Goal: Information Seeking & Learning: Learn about a topic

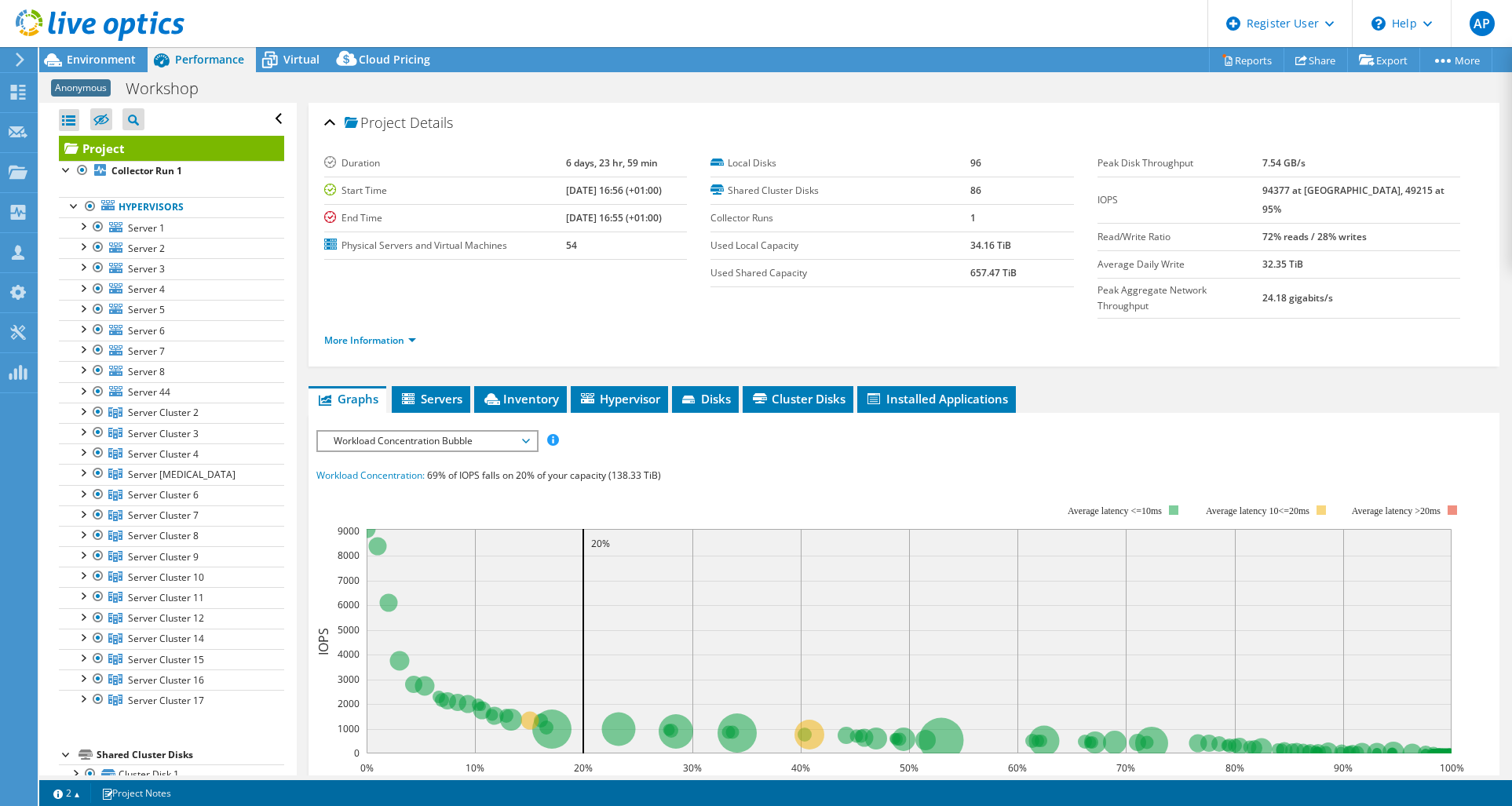
select select "USD"
drag, startPoint x: 1292, startPoint y: 161, endPoint x: 1336, endPoint y: 159, distance: 44.0
click at [1336, 158] on td "7.54 GB/s" at bounding box center [1361, 164] width 198 height 28
click at [528, 438] on icon at bounding box center [526, 441] width 8 height 5
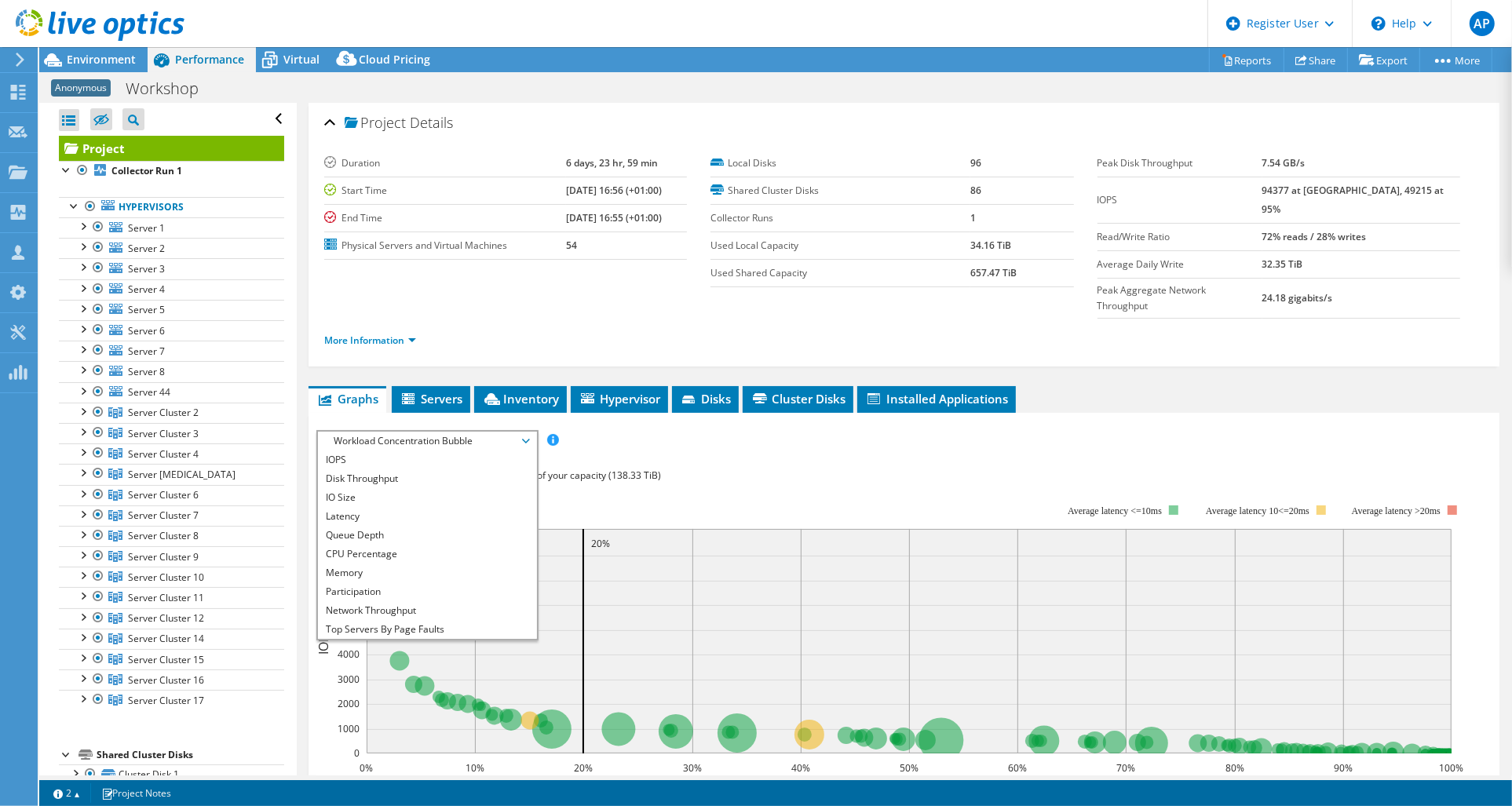
click at [606, 430] on div "IOPS Disk Throughput IO Size Latency Queue Depth CPU Percentage Memory Page Fau…" at bounding box center [903, 441] width 1175 height 21
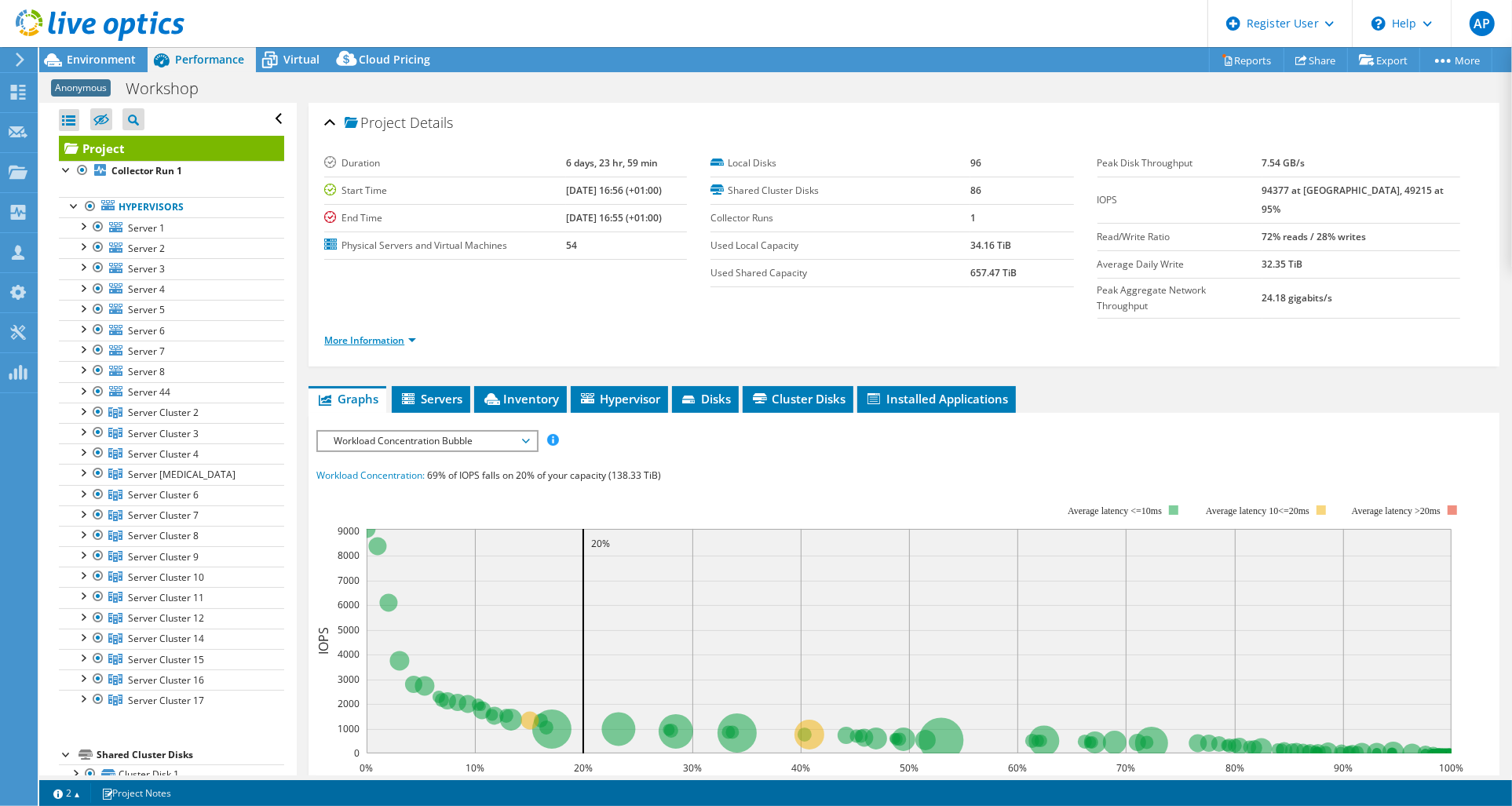
click at [385, 334] on link "More Information" at bounding box center [370, 340] width 92 height 13
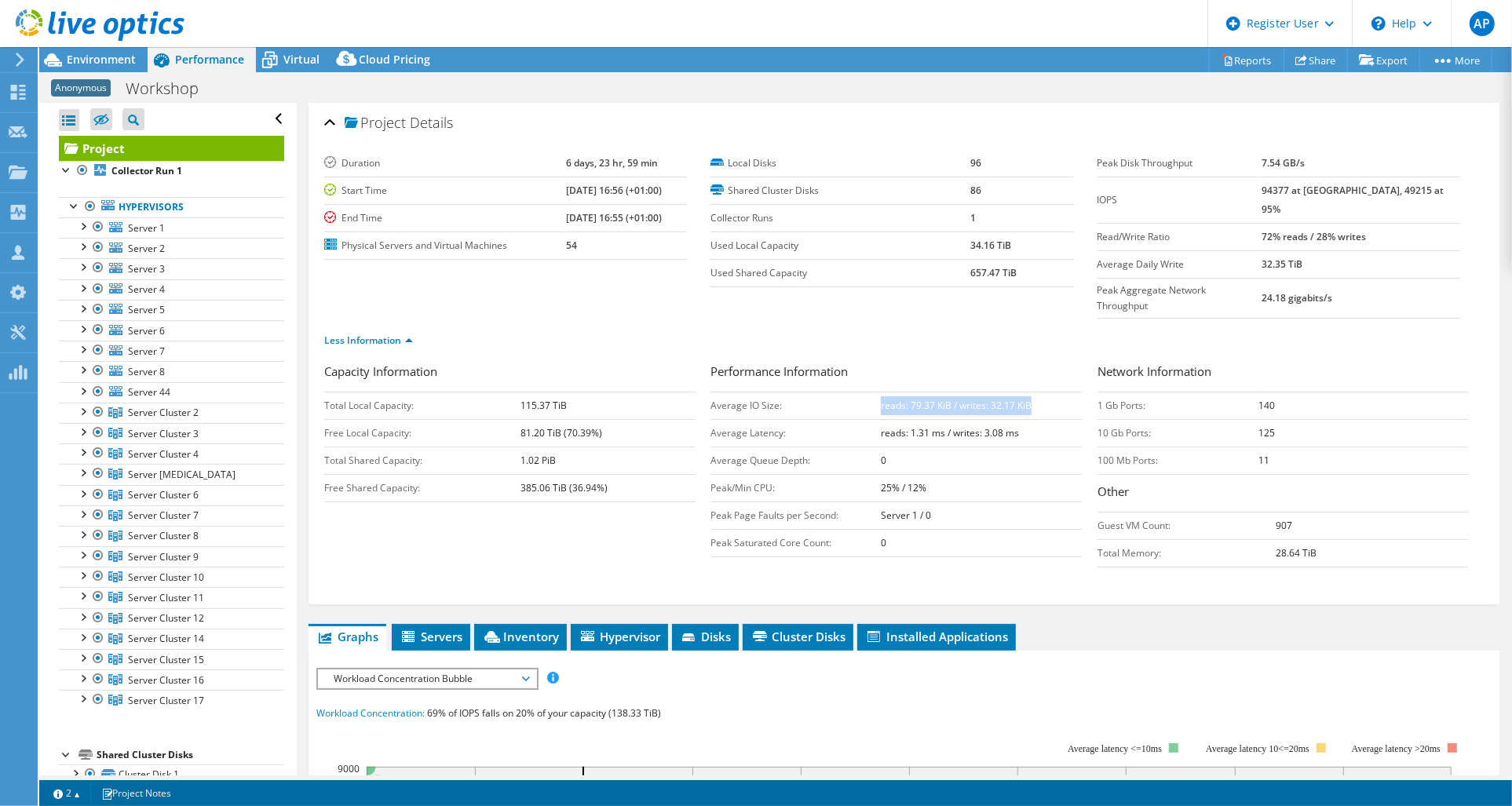
drag, startPoint x: 874, startPoint y: 369, endPoint x: 1026, endPoint y: 372, distance: 152.0
click at [1026, 391] on td "reads: 79.37 KiB / writes: 32.17 KiB" at bounding box center [981, 405] width 200 height 28
drag, startPoint x: 1026, startPoint y: 372, endPoint x: 1339, endPoint y: 372, distance: 313.0
click at [1339, 391] on td "140" at bounding box center [1363, 405] width 210 height 28
drag, startPoint x: 873, startPoint y: 373, endPoint x: 1025, endPoint y: 375, distance: 152.0
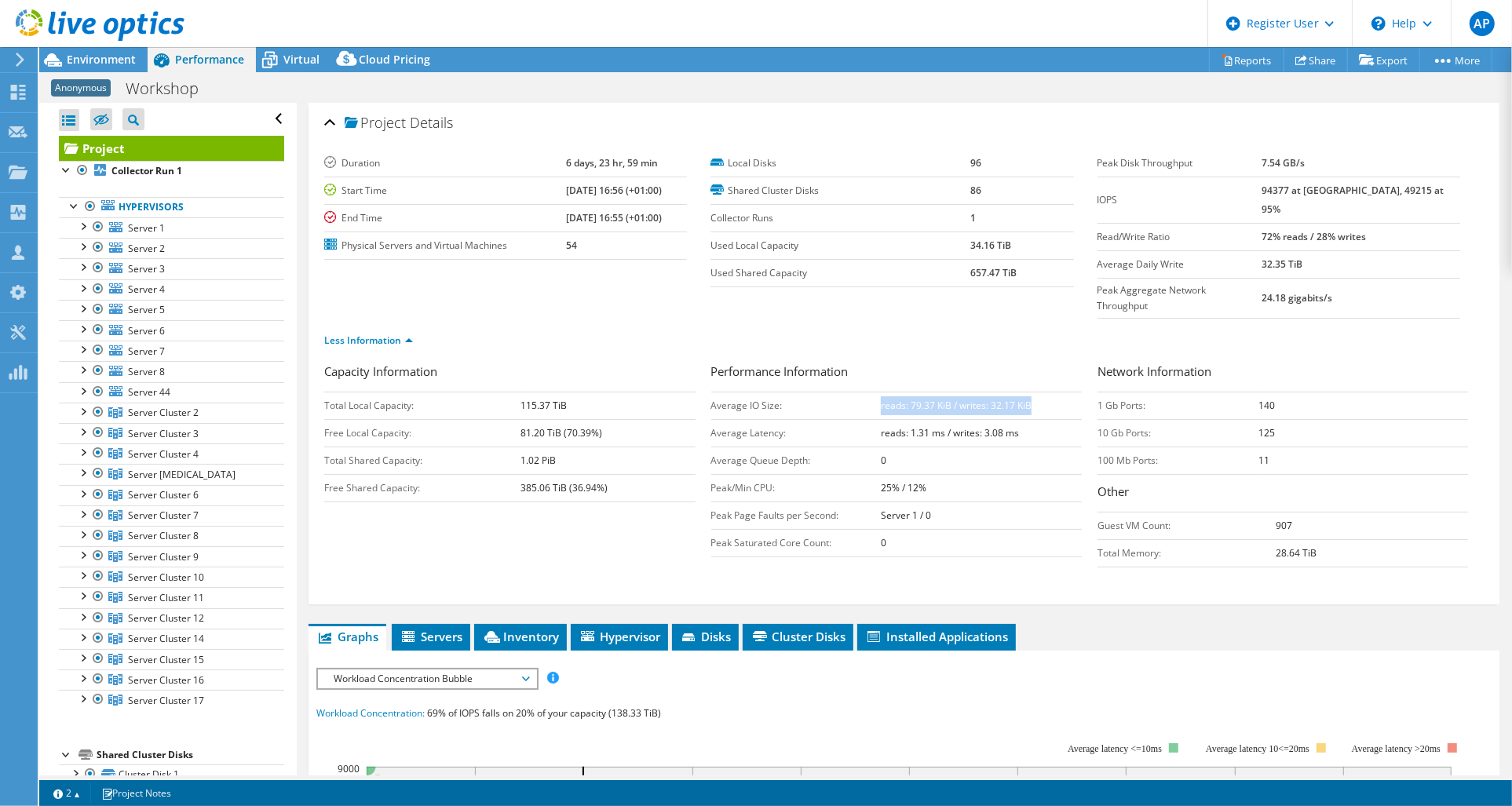
click at [1025, 399] on b "reads: 79.37 KiB / writes: 32.17 KiB" at bounding box center [957, 405] width 151 height 13
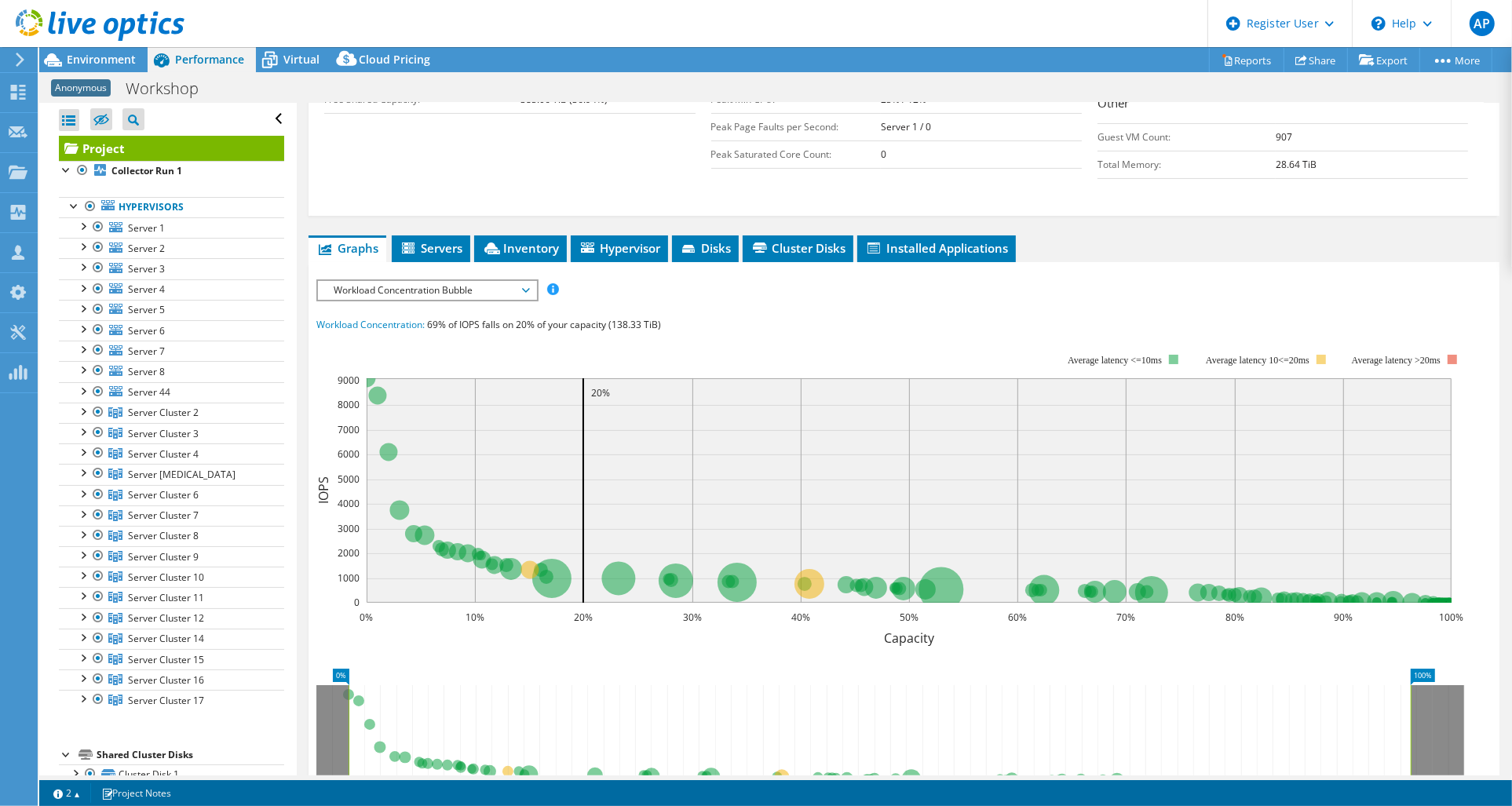
scroll to position [392, 0]
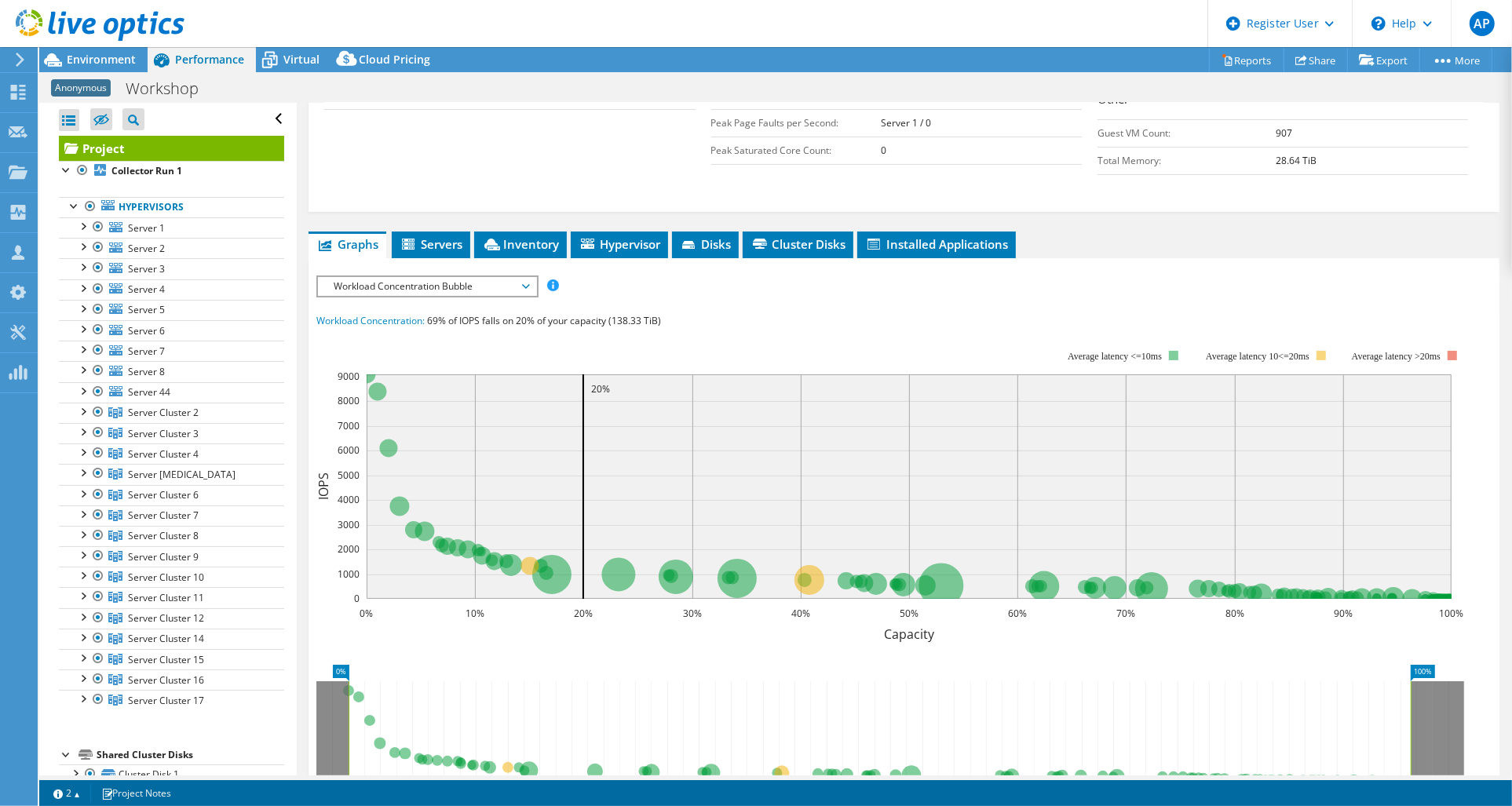
click at [523, 277] on span "Workload Concentration Bubble" at bounding box center [427, 287] width 202 height 19
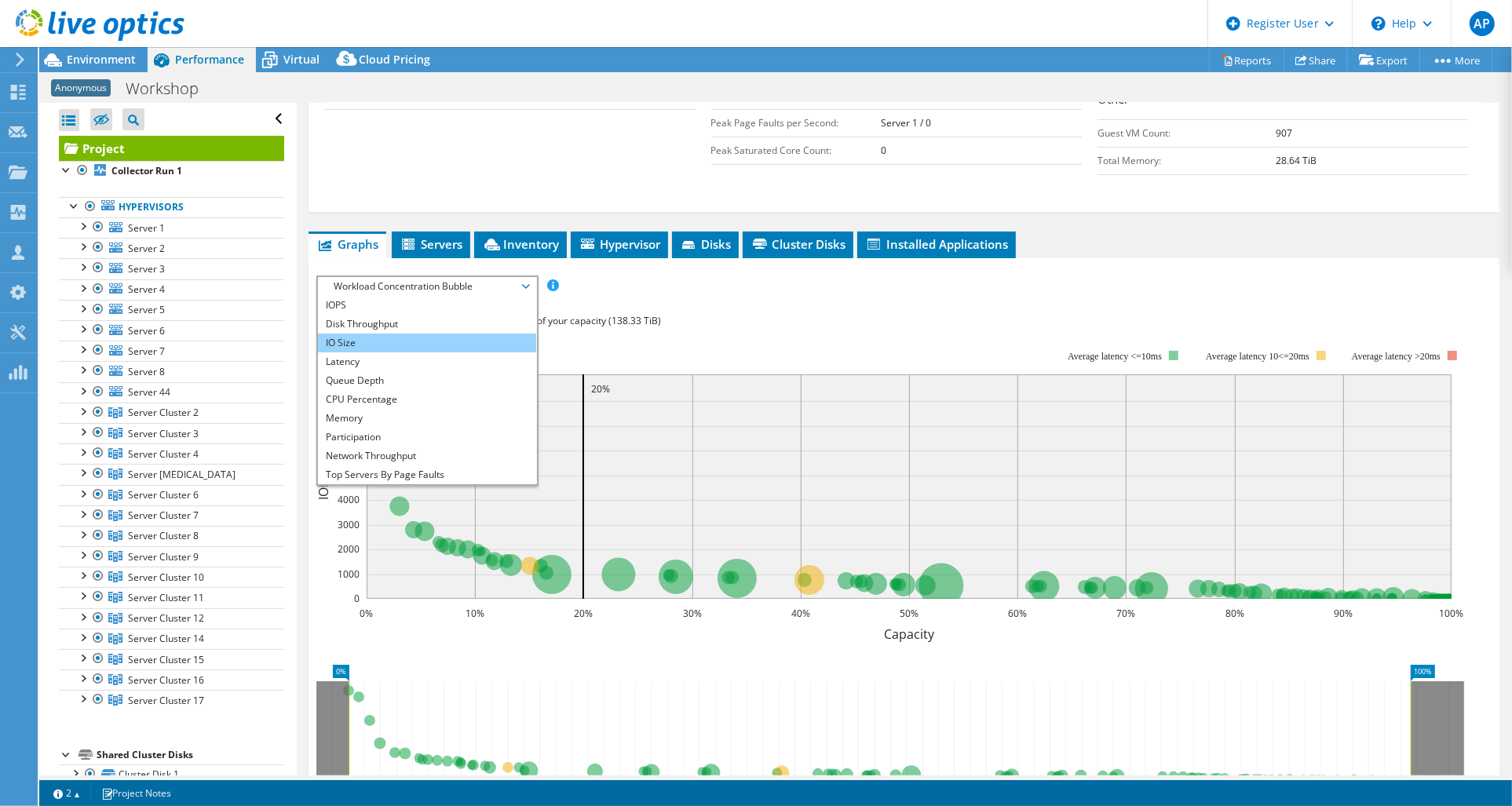
click at [387, 334] on li "IO Size" at bounding box center [427, 343] width 218 height 19
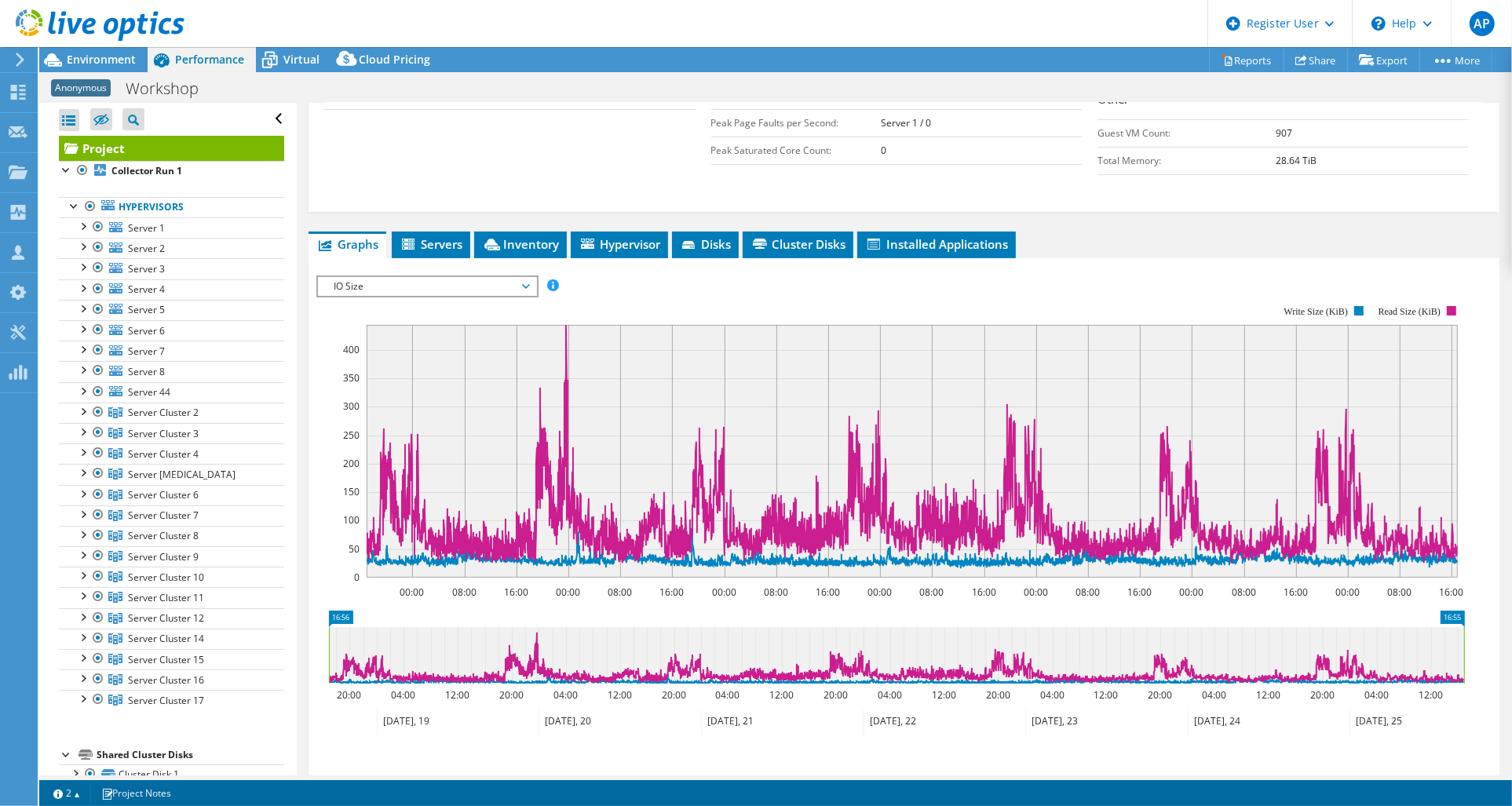
scroll to position [491, 0]
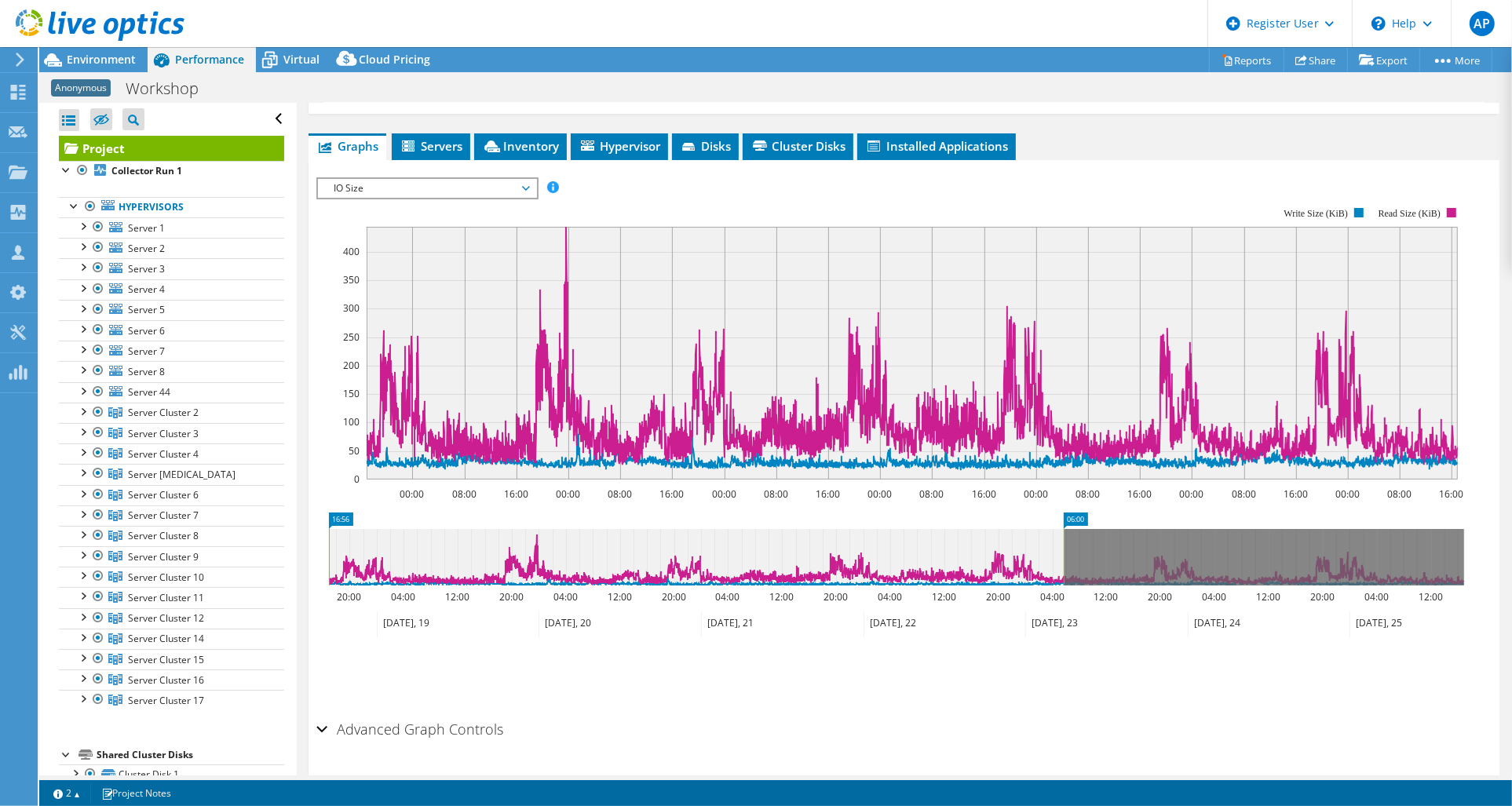
drag, startPoint x: 1465, startPoint y: 506, endPoint x: 1065, endPoint y: 512, distance: 400.0
click at [1065, 529] on rect at bounding box center [1064, 557] width 6 height 56
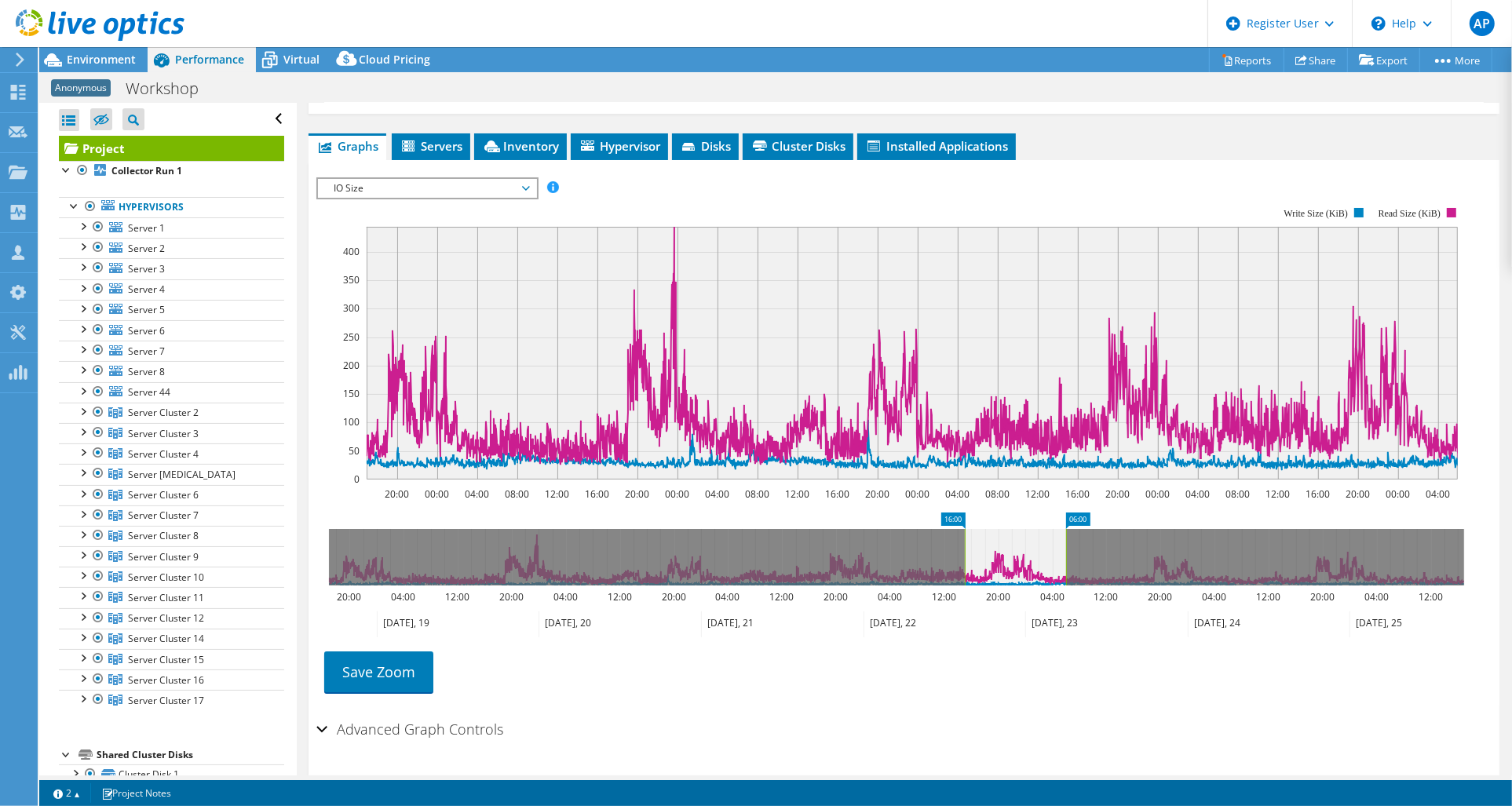
drag, startPoint x: 330, startPoint y: 507, endPoint x: 965, endPoint y: 510, distance: 635.0
click at [965, 529] on rect at bounding box center [965, 557] width 6 height 56
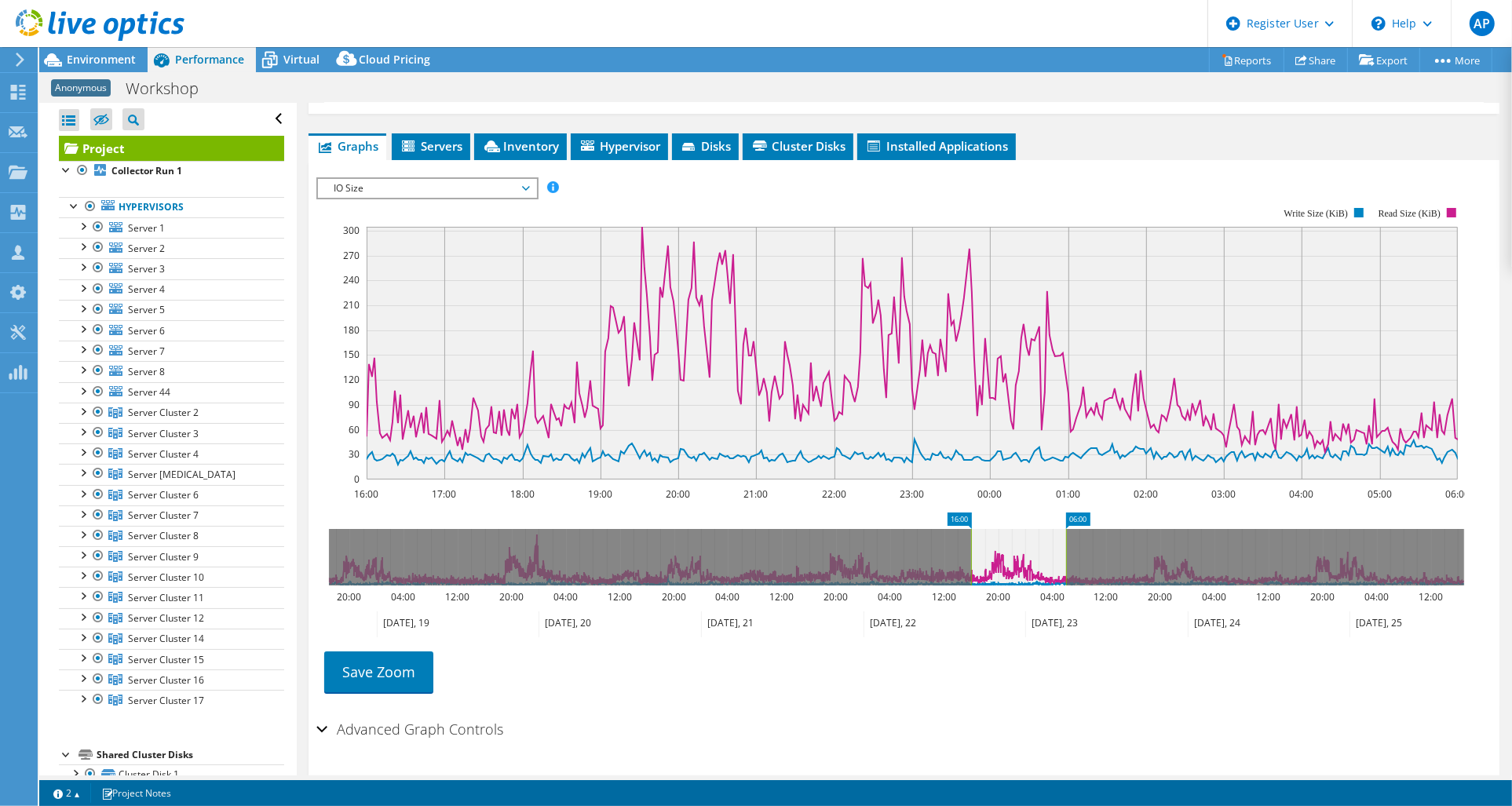
click at [520, 179] on span "IO Size" at bounding box center [427, 188] width 202 height 19
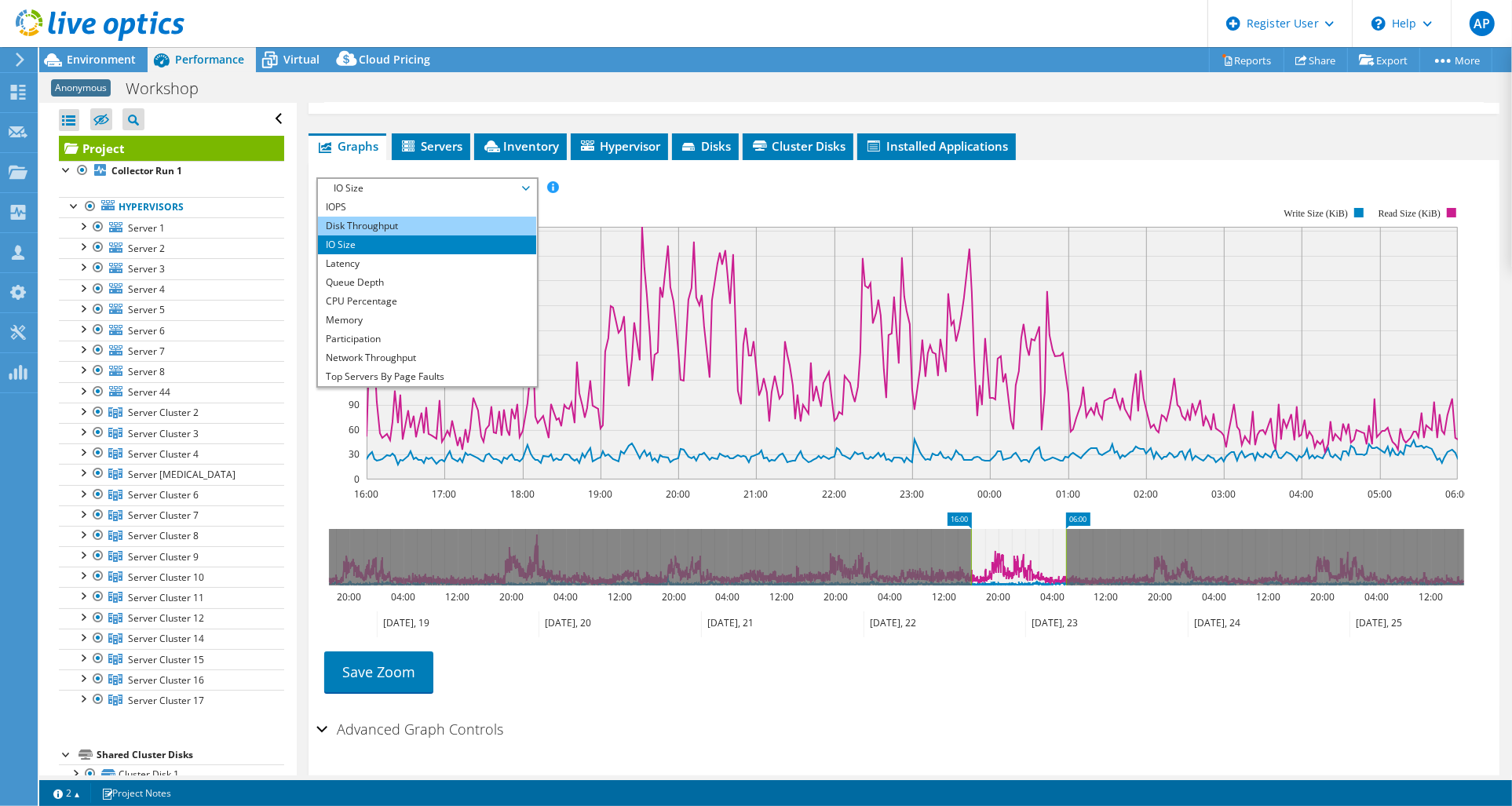
click at [378, 217] on li "Disk Throughput" at bounding box center [427, 226] width 218 height 19
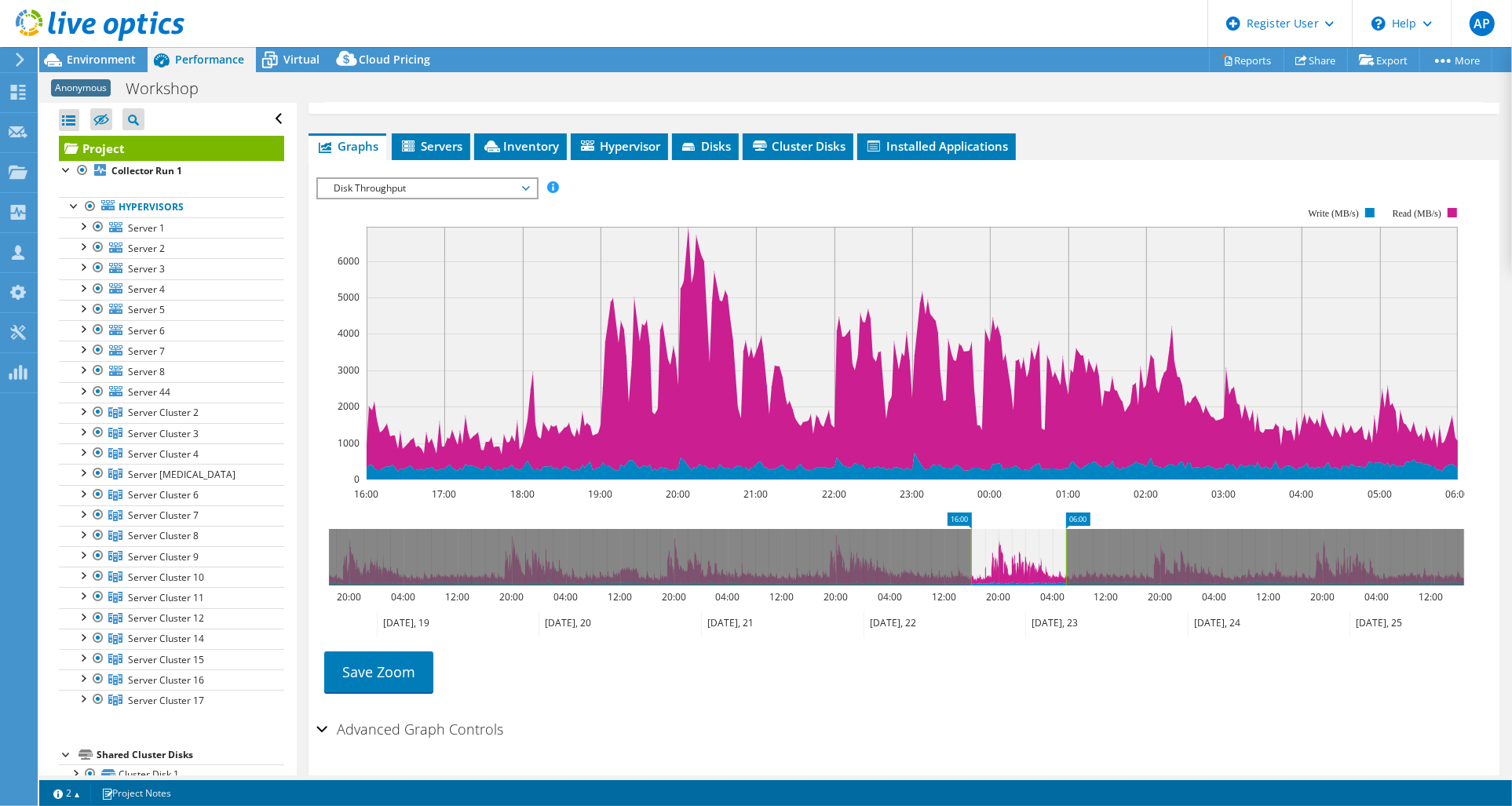
click at [511, 179] on span "Disk Throughput" at bounding box center [427, 188] width 202 height 19
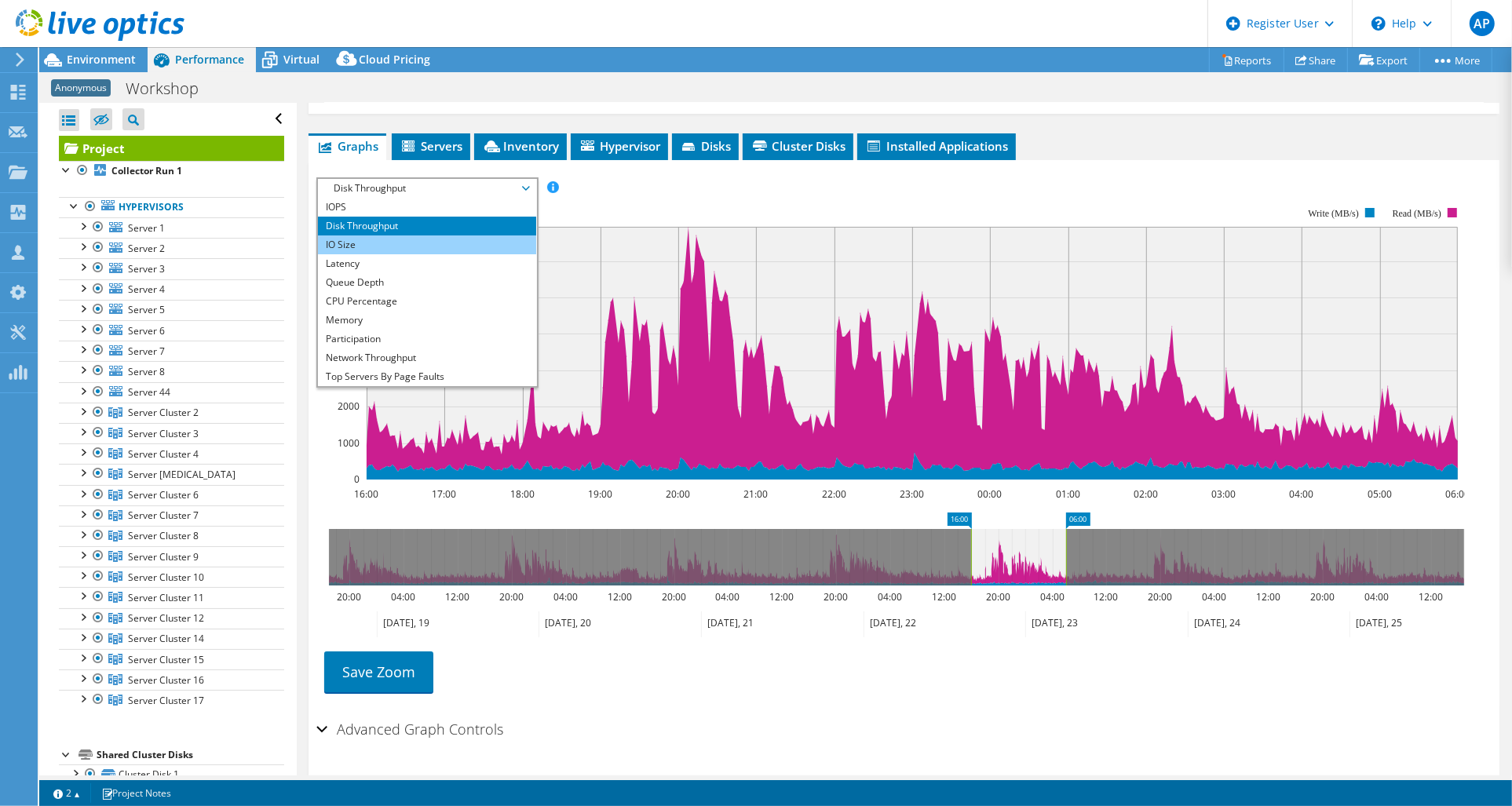
click at [391, 235] on li "IO Size" at bounding box center [427, 245] width 218 height 19
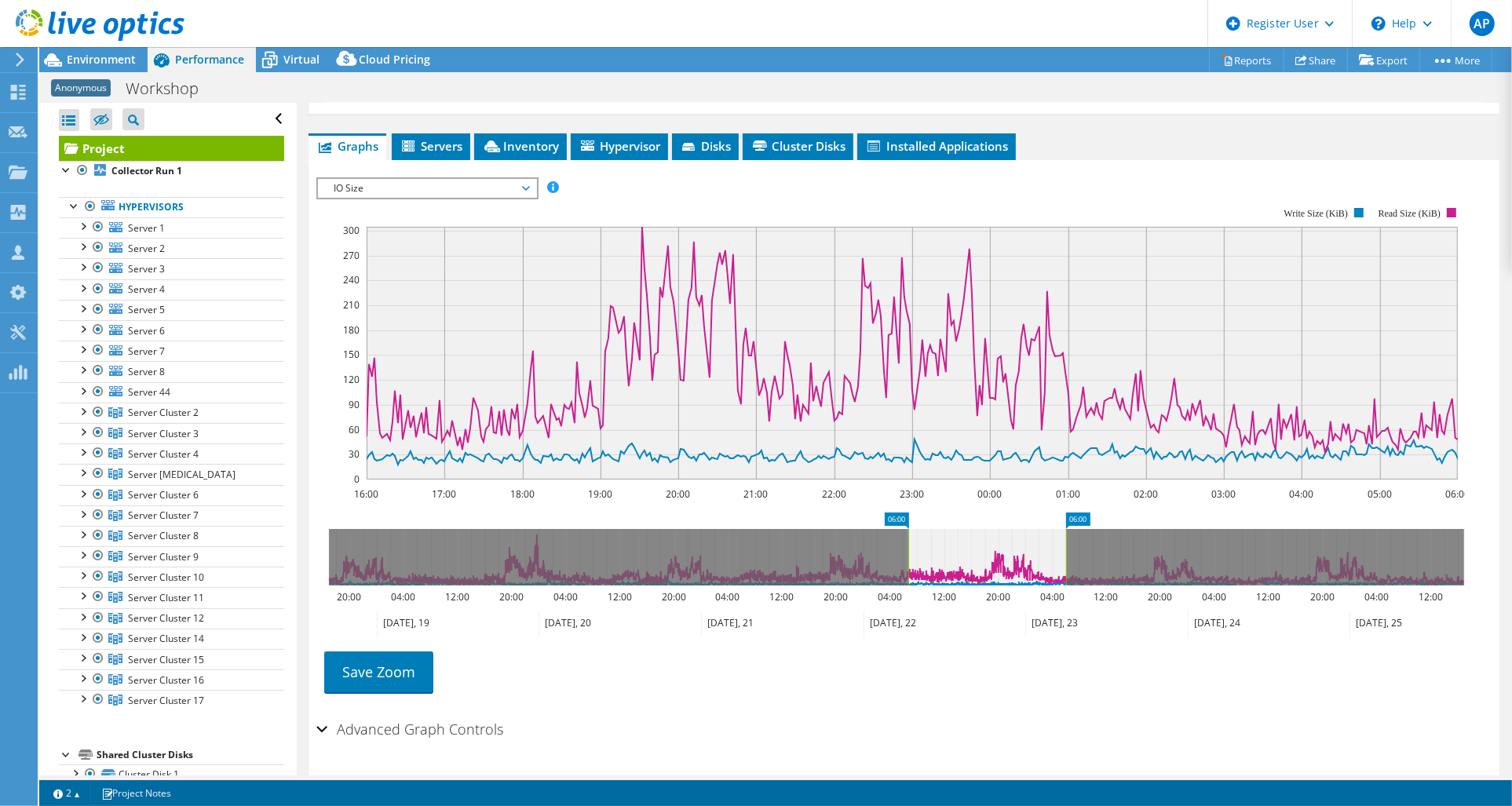
drag, startPoint x: 973, startPoint y: 515, endPoint x: 911, endPoint y: 515, distance: 62.0
click at [911, 529] on rect at bounding box center [908, 557] width 6 height 56
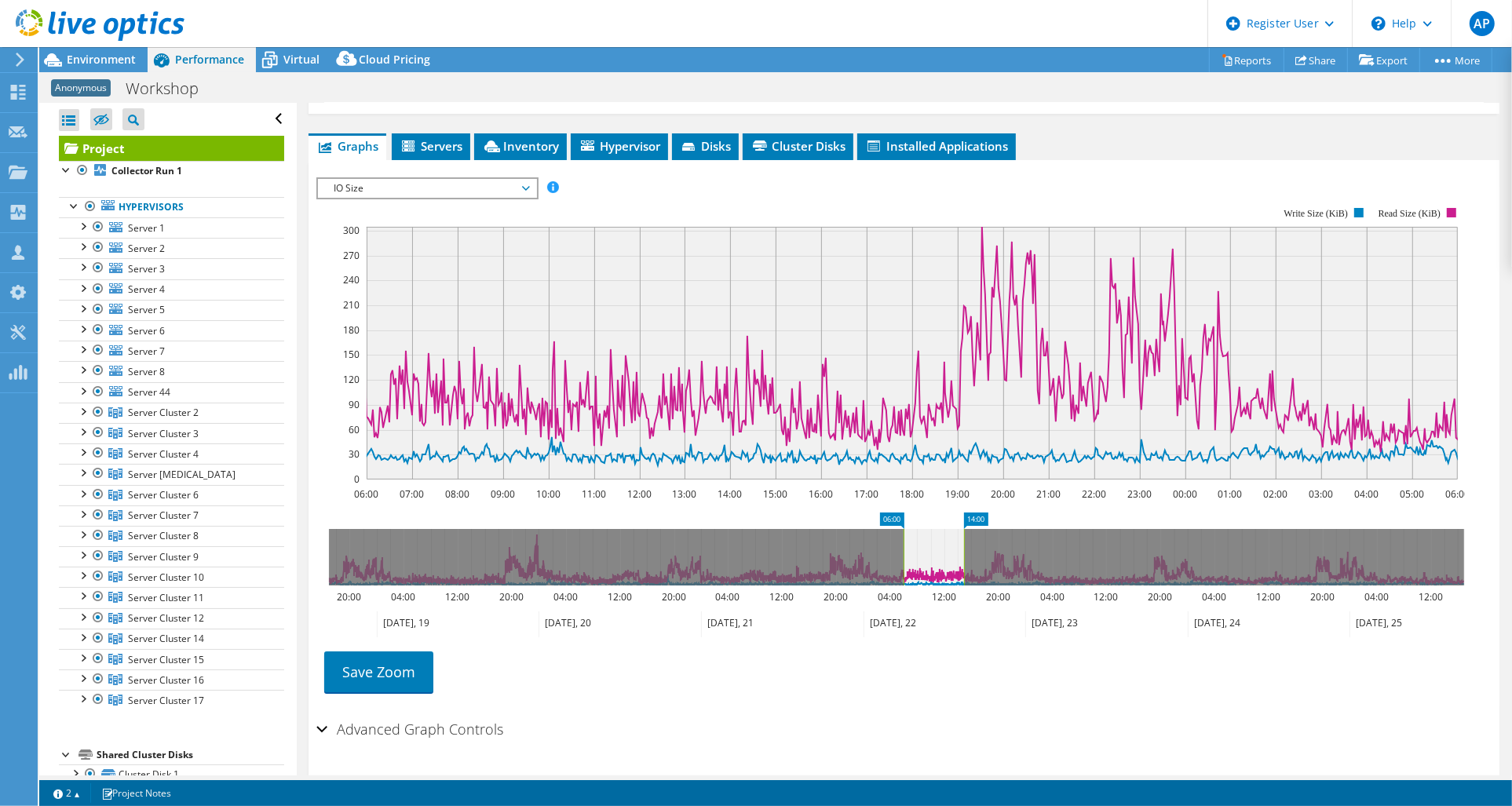
drag, startPoint x: 1069, startPoint y: 524, endPoint x: 975, endPoint y: 538, distance: 95.0
click at [965, 529] on rect at bounding box center [965, 557] width 6 height 56
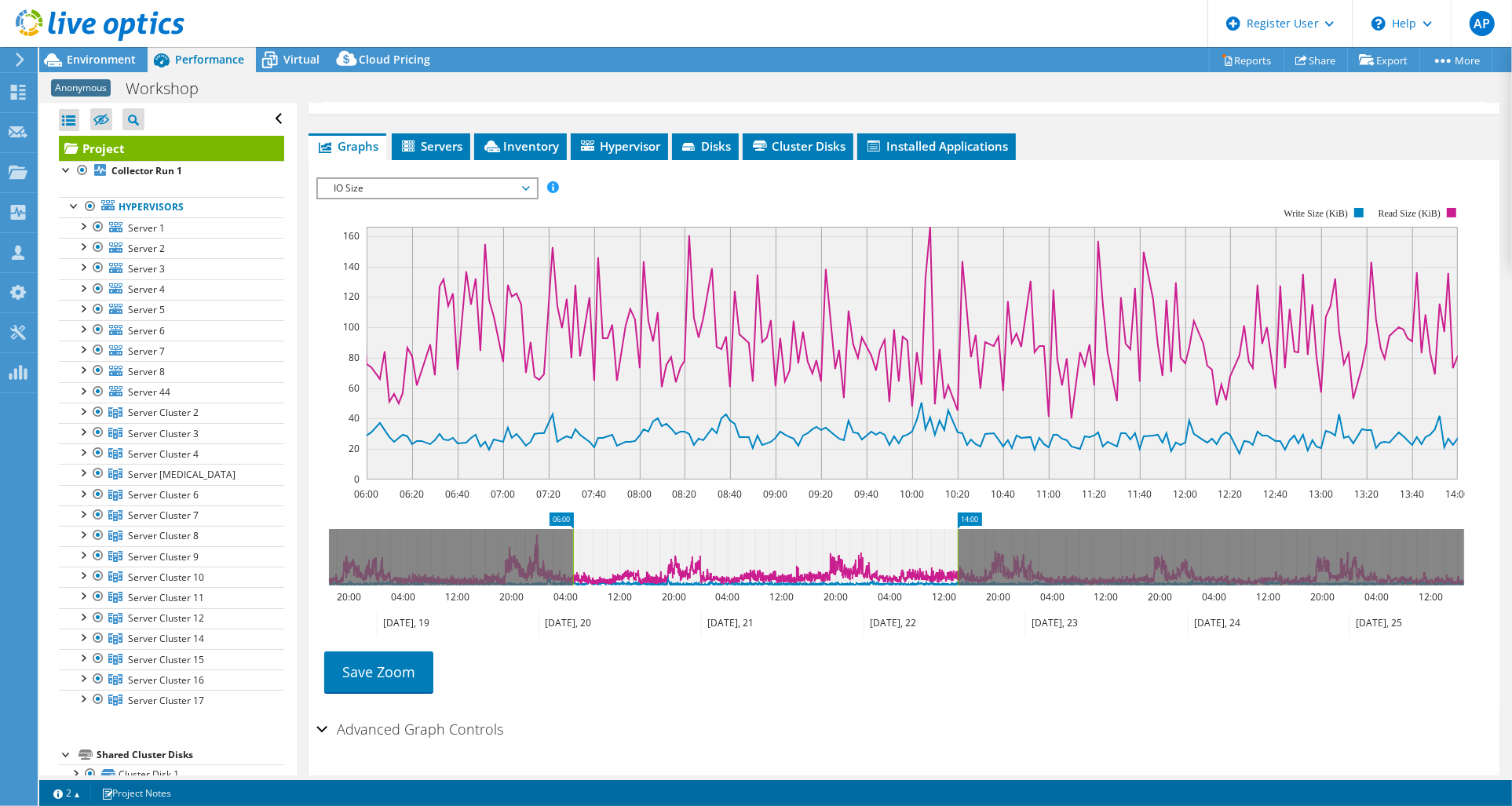
drag, startPoint x: 905, startPoint y: 511, endPoint x: 574, endPoint y: 528, distance: 331.4
click at [574, 529] on rect at bounding box center [573, 557] width 6 height 56
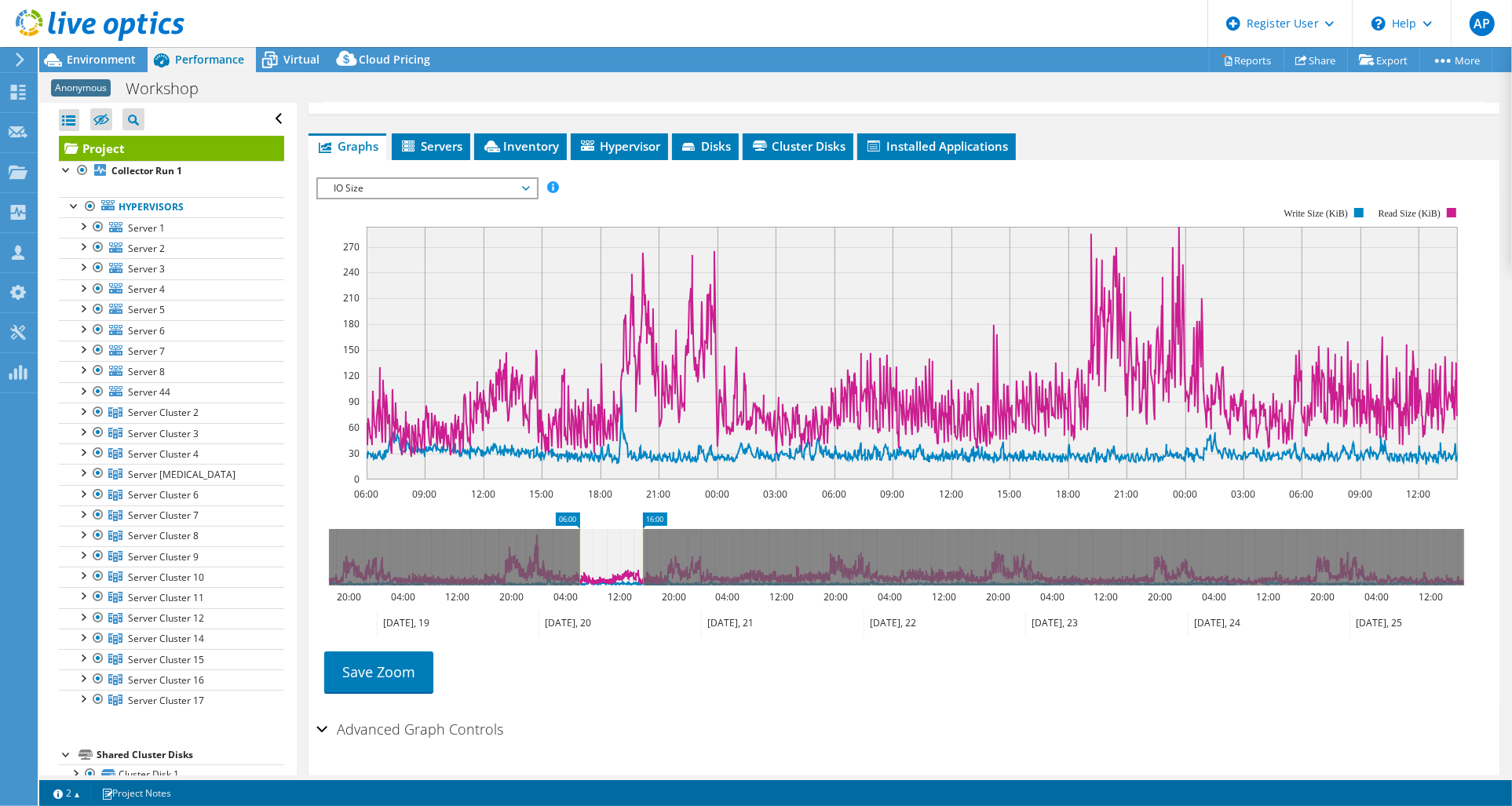
drag, startPoint x: 959, startPoint y: 511, endPoint x: 644, endPoint y: 507, distance: 315.0
click at [644, 529] on rect at bounding box center [643, 557] width 6 height 56
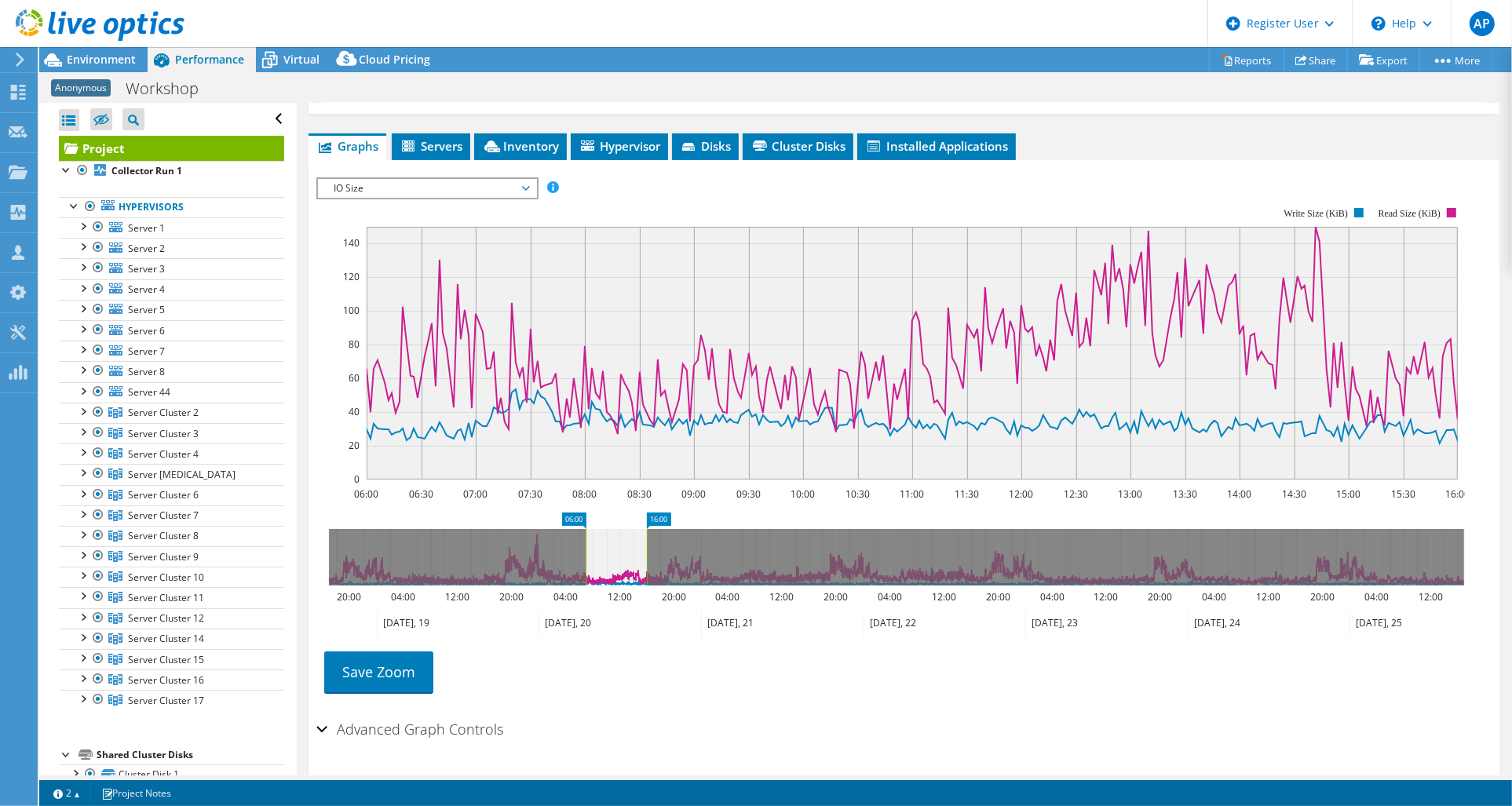
click at [586, 529] on rect at bounding box center [586, 557] width 6 height 56
drag, startPoint x: 645, startPoint y: 522, endPoint x: 609, endPoint y: 520, distance: 36.1
click at [609, 529] on rect at bounding box center [611, 557] width 6 height 56
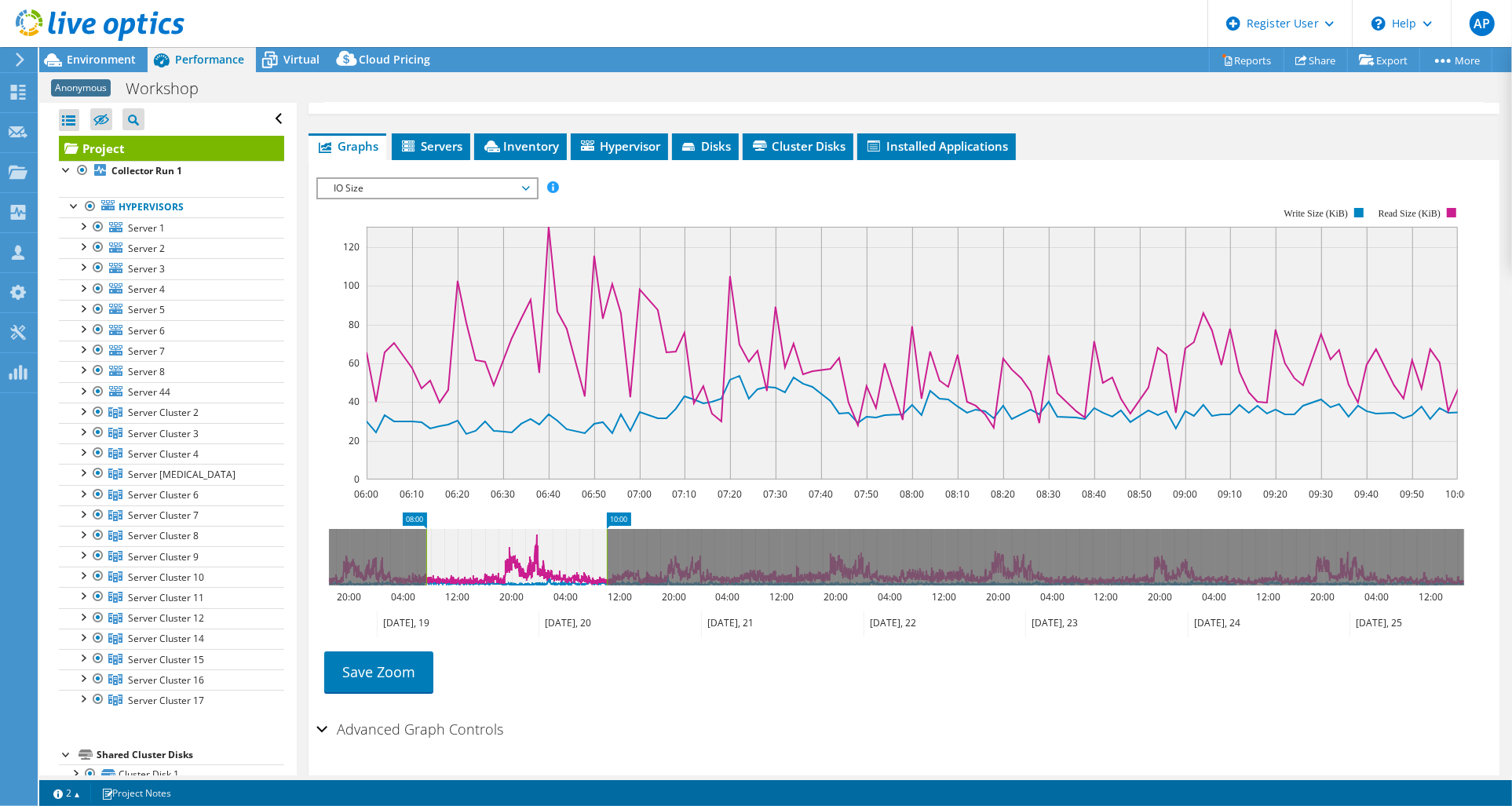
drag, startPoint x: 578, startPoint y: 518, endPoint x: 426, endPoint y: 531, distance: 152.6
click at [426, 531] on rect at bounding box center [427, 557] width 6 height 56
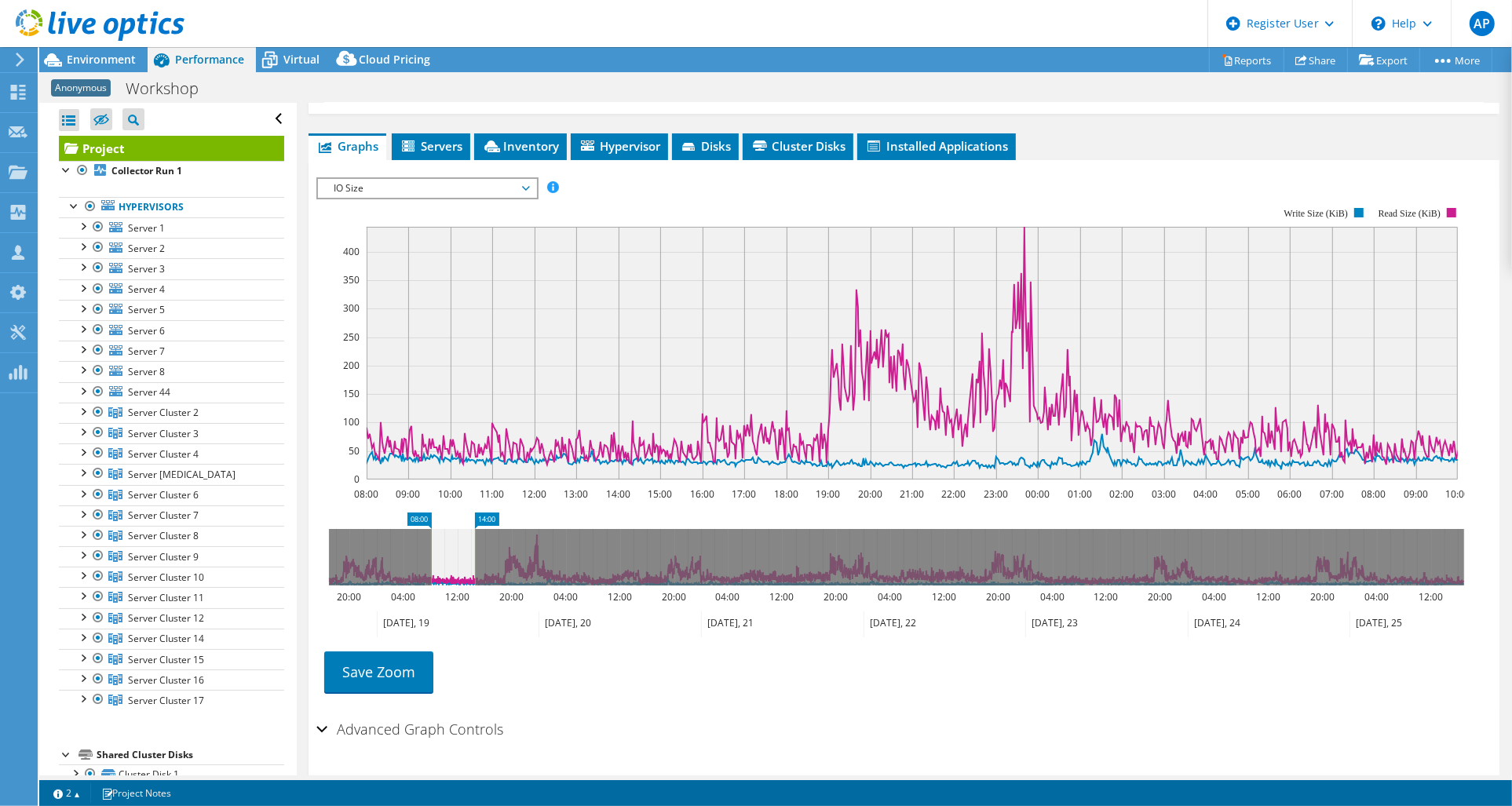
drag, startPoint x: 609, startPoint y: 519, endPoint x: 478, endPoint y: 530, distance: 131.5
click at [478, 530] on rect at bounding box center [475, 557] width 6 height 56
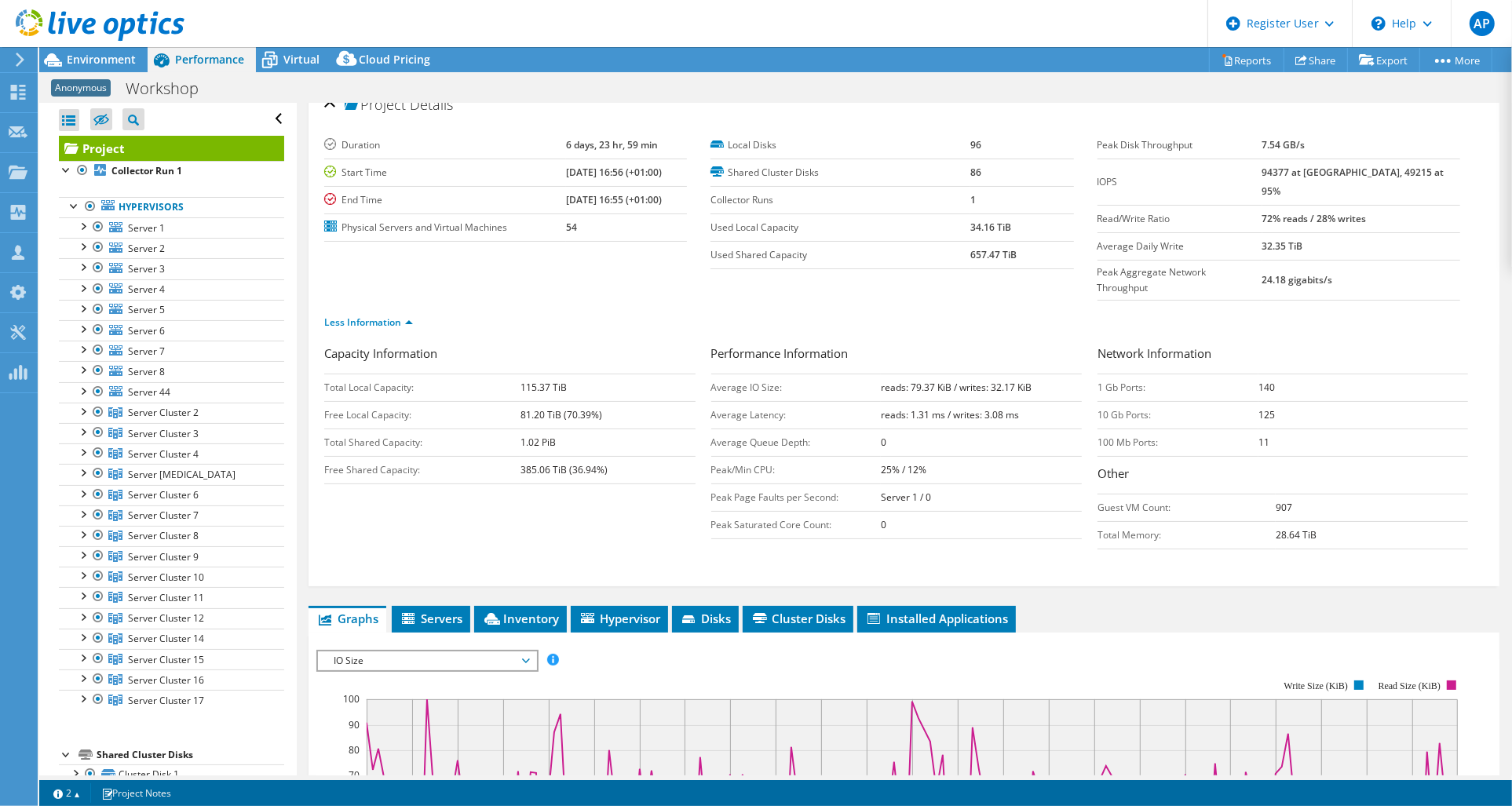
scroll to position [0, 0]
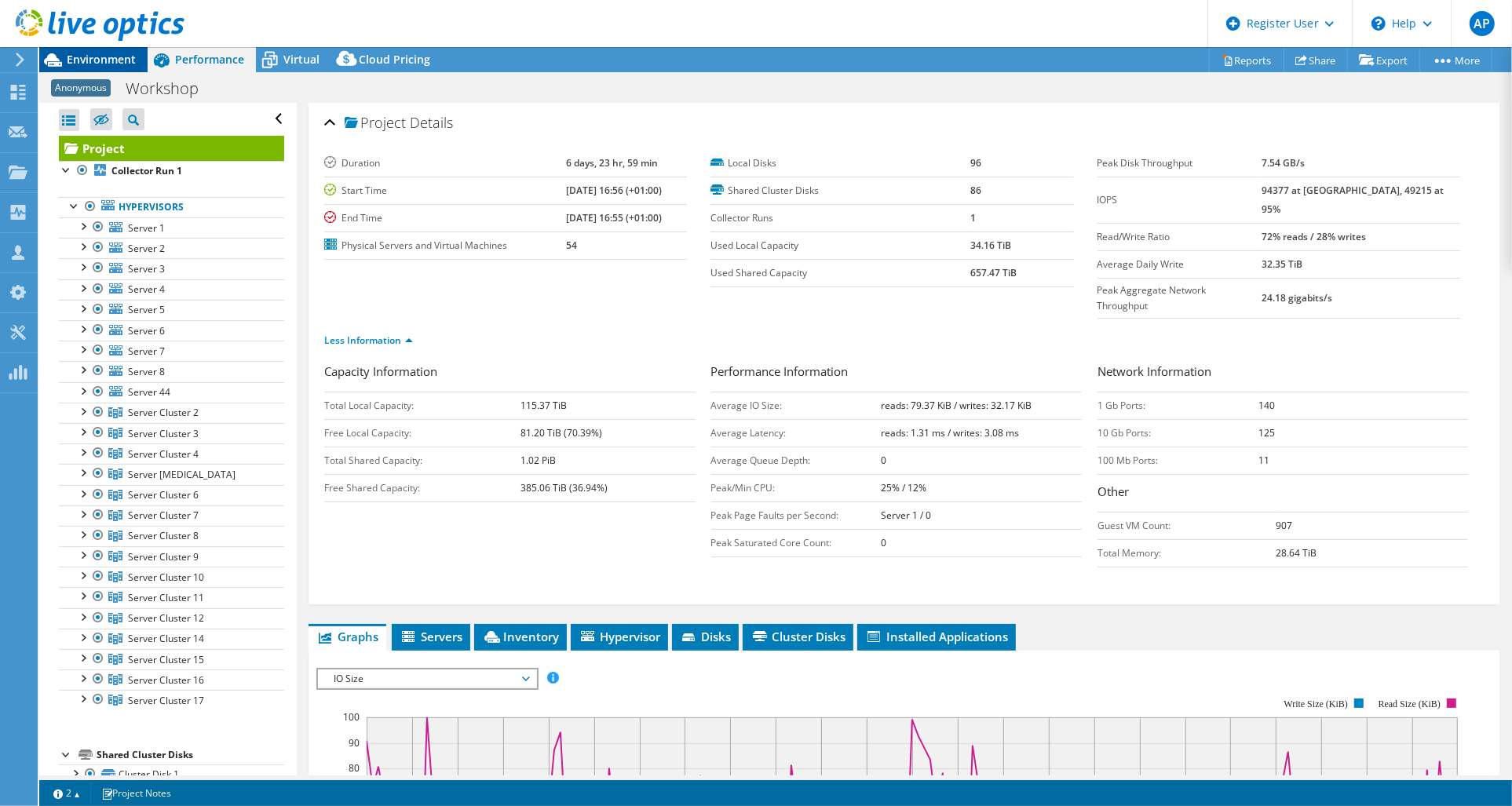
click at [75, 56] on span "Environment" at bounding box center [101, 59] width 69 height 15
